Goal: Book appointment/travel/reservation

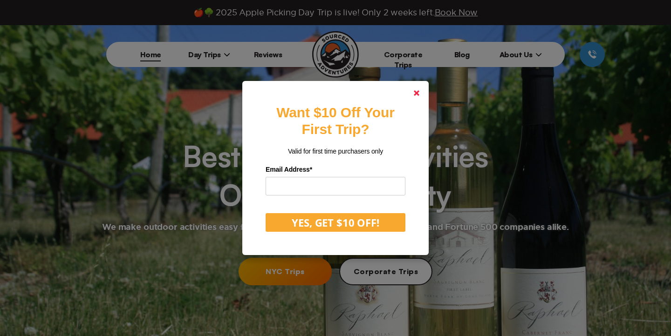
click at [417, 92] on polygon at bounding box center [417, 93] width 6 height 6
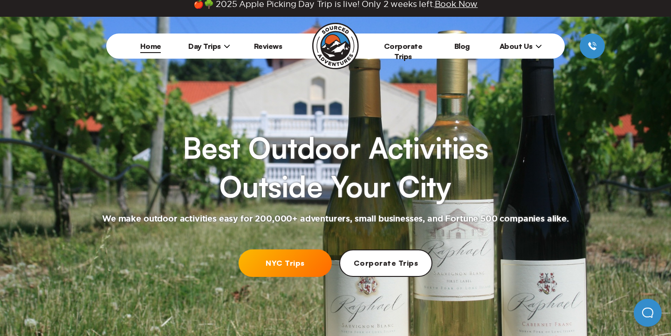
click at [219, 46] on span "Day Trips" at bounding box center [209, 45] width 42 height 9
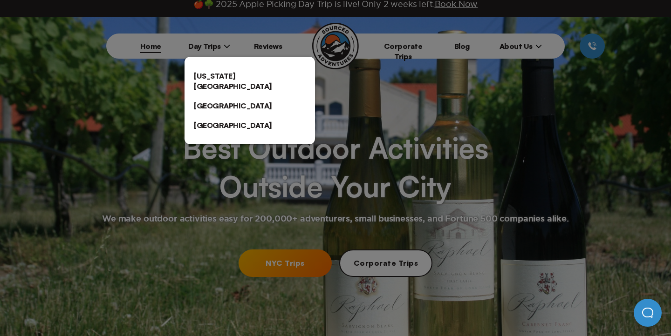
click at [226, 78] on link "[US_STATE][GEOGRAPHIC_DATA]" at bounding box center [249, 81] width 130 height 30
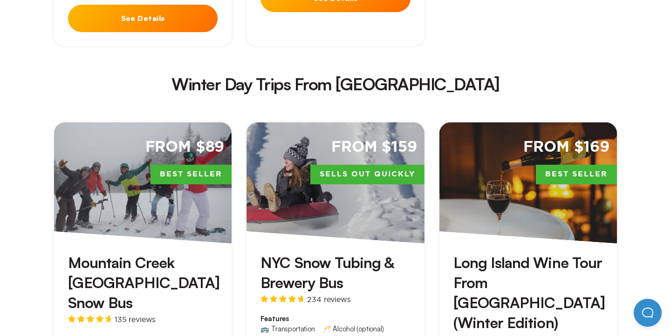
scroll to position [1645, 0]
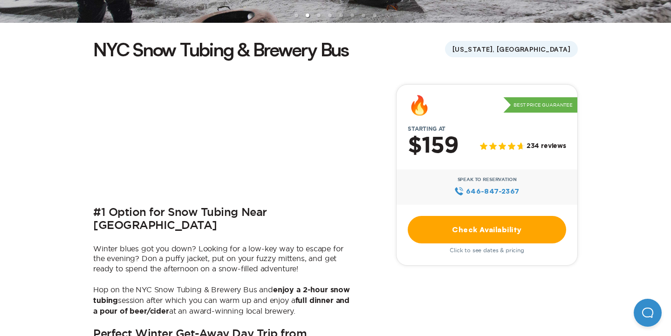
scroll to position [240, 0]
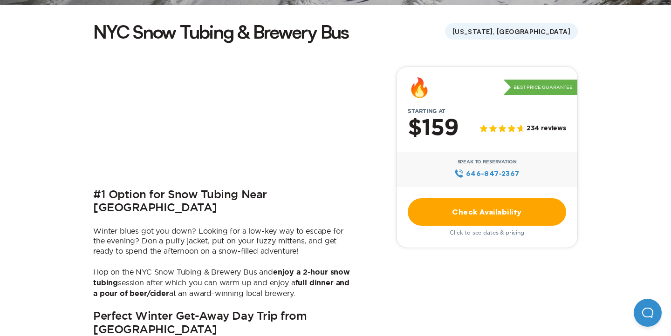
click at [472, 208] on link "Check Availability" at bounding box center [487, 211] width 158 height 27
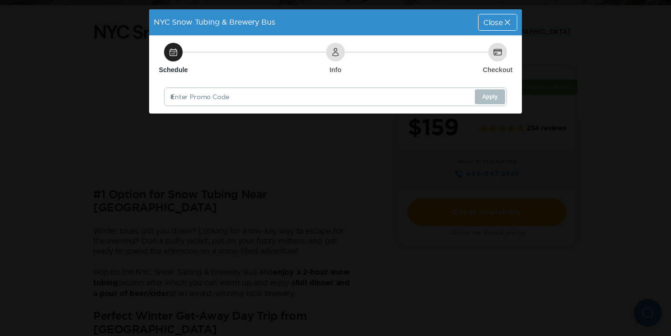
scroll to position [0, 0]
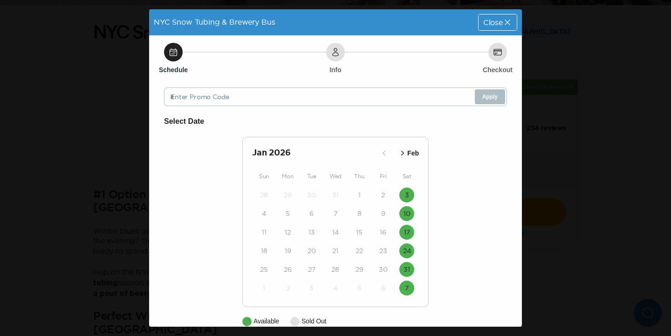
click at [495, 21] on span "Close" at bounding box center [493, 22] width 20 height 7
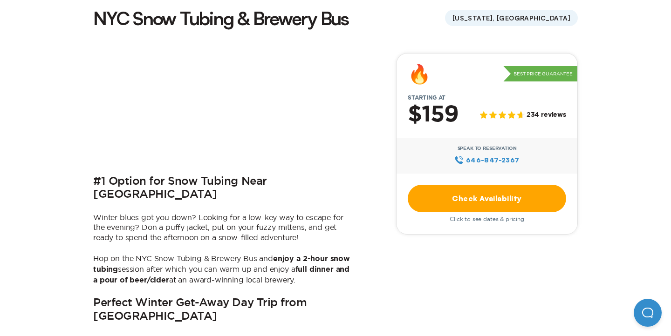
scroll to position [256, 0]
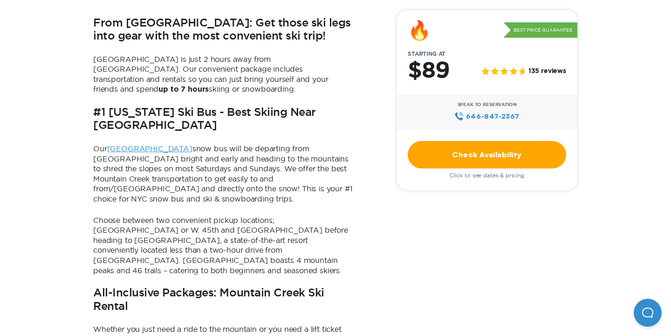
scroll to position [437, 0]
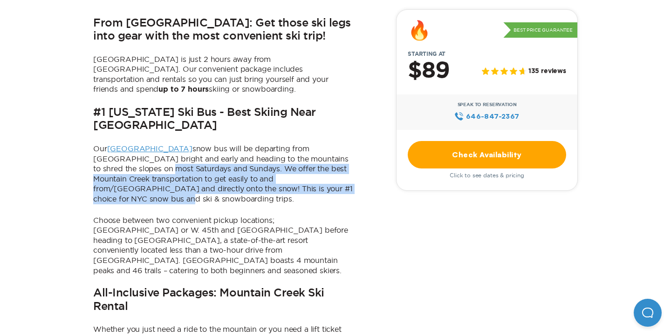
drag, startPoint x: 124, startPoint y: 123, endPoint x: 157, endPoint y: 153, distance: 44.9
click at [157, 153] on p "Our Mountain Creek snow bus will be departing from NYC bright and early and hea…" at bounding box center [223, 174] width 261 height 61
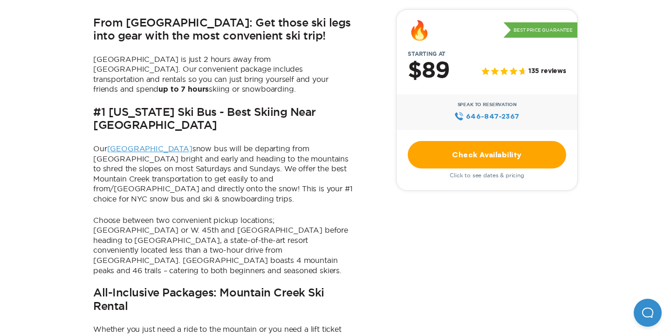
click at [177, 216] on p "Choose between two convenient pickup locations; Union Square or W. 45th and 11t…" at bounding box center [223, 246] width 261 height 61
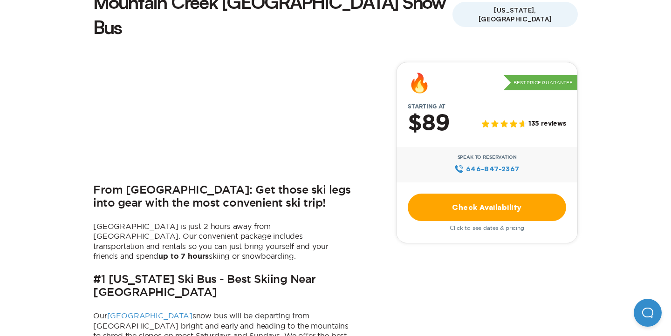
scroll to position [270, 0]
click at [501, 193] on link "Check Availability" at bounding box center [487, 206] width 158 height 27
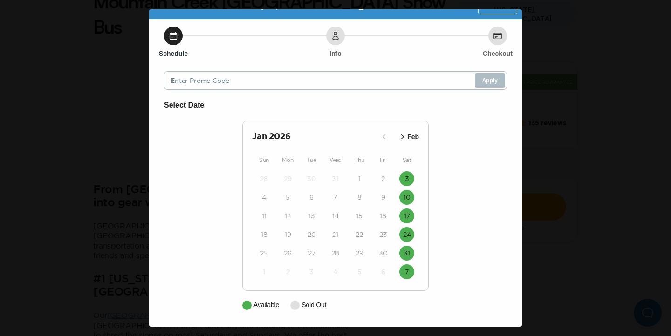
scroll to position [16, 0]
click at [404, 139] on icon "button" at bounding box center [402, 136] width 9 height 9
click at [404, 139] on div "Mar 2026 Feb" at bounding box center [335, 136] width 167 height 13
click at [396, 135] on icon "button" at bounding box center [395, 136] width 9 height 9
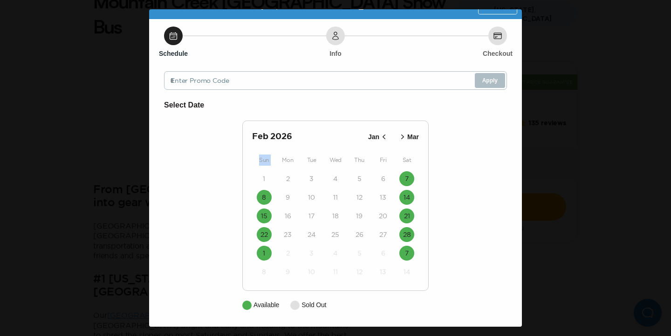
click at [382, 137] on icon "button" at bounding box center [383, 136] width 9 height 9
click at [402, 136] on icon "button" at bounding box center [402, 136] width 9 height 9
click at [383, 136] on icon "button" at bounding box center [383, 136] width 9 height 9
click at [510, 233] on div "Schedule Info Checkout Enter Promo Code Apply Select Date Jan 2026 Feb Sun Mon …" at bounding box center [335, 173] width 373 height 308
click at [169, 38] on icon at bounding box center [173, 35] width 9 height 9
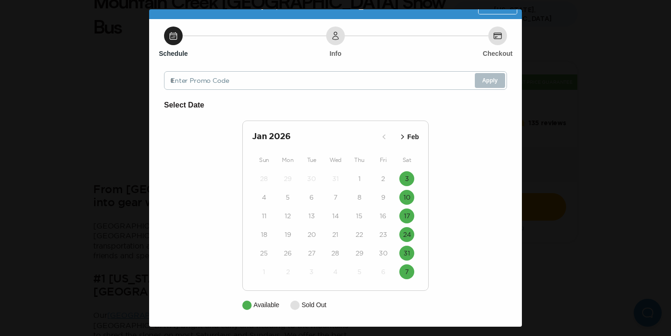
click at [493, 10] on span "Close" at bounding box center [493, 5] width 20 height 7
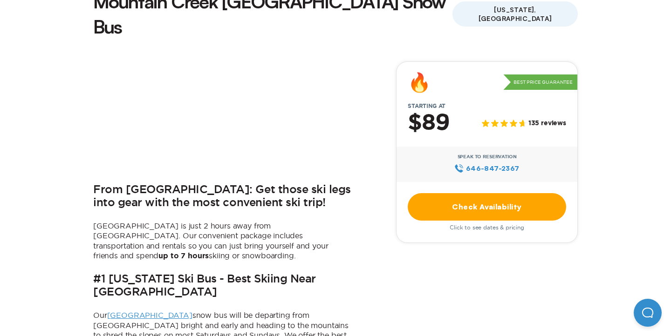
click at [488, 193] on link "Check Availability" at bounding box center [487, 206] width 158 height 27
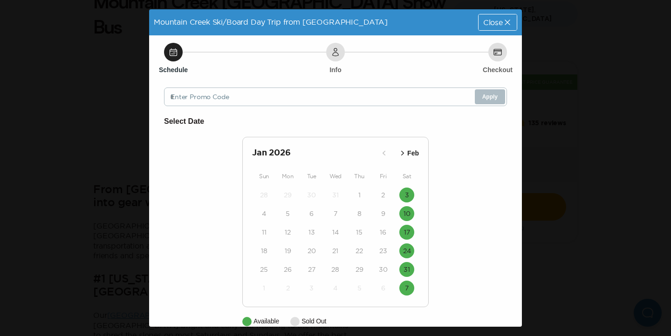
scroll to position [0, 0]
click at [404, 152] on icon "button" at bounding box center [402, 153] width 9 height 9
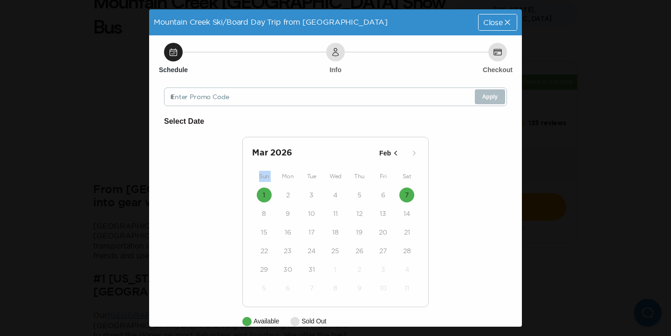
click at [404, 152] on div "Mar 2026 Feb" at bounding box center [335, 153] width 167 height 13
click at [395, 152] on icon "button" at bounding box center [395, 153] width 9 height 9
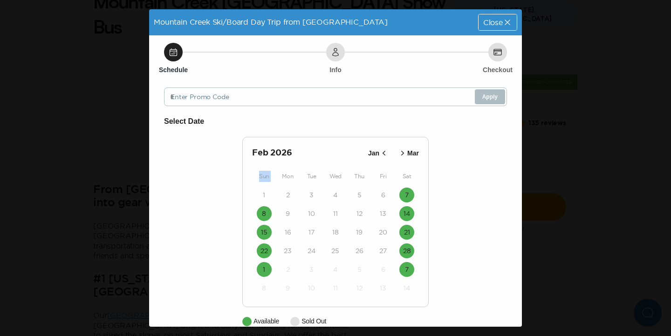
click at [395, 152] on button "Mar" at bounding box center [408, 153] width 27 height 15
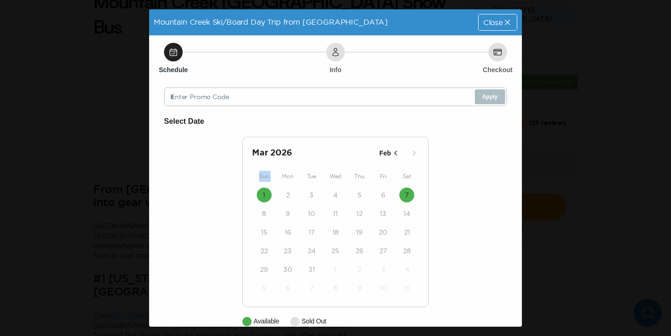
click at [394, 151] on icon "button" at bounding box center [395, 153] width 9 height 9
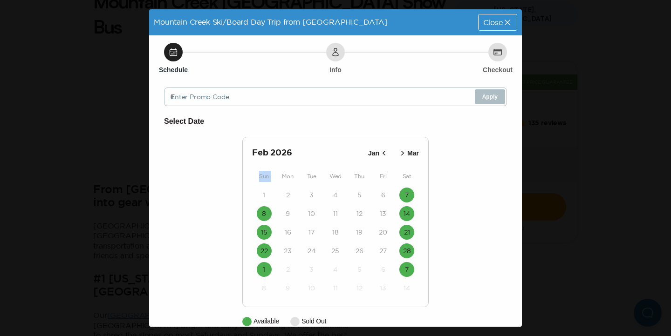
click at [386, 152] on icon "button" at bounding box center [383, 153] width 9 height 9
click at [496, 3] on div "Mountain Creek Ski/Board Day Trip from NYC Close Schedule Info Checkout Enter P…" at bounding box center [335, 168] width 671 height 336
click at [496, 29] on div "Close" at bounding box center [497, 22] width 38 height 16
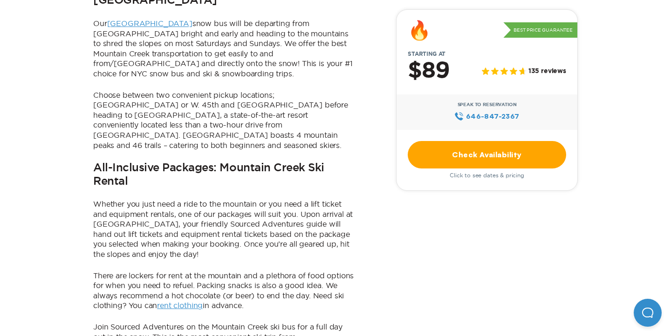
scroll to position [545, 0]
